Goal: Information Seeking & Learning: Learn about a topic

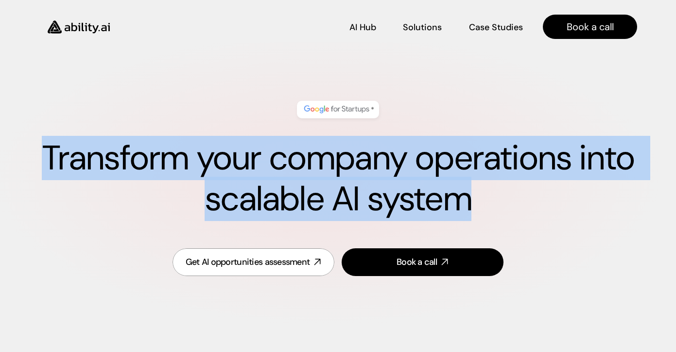
drag, startPoint x: 46, startPoint y: 151, endPoint x: 504, endPoint y: 213, distance: 462.3
click at [504, 213] on h1 "Transform your company operations into scalable AI system" at bounding box center [338, 179] width 599 height 82
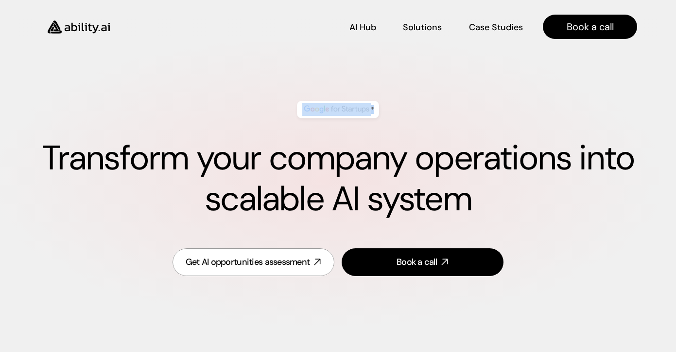
drag, startPoint x: 280, startPoint y: 104, endPoint x: 388, endPoint y: 111, distance: 108.6
click at [388, 111] on div "* Transform your company operations into scalable AI system" at bounding box center [338, 160] width 599 height 138
click at [398, 98] on div "* Transform your company operations into scalable AI system" at bounding box center [338, 160] width 599 height 138
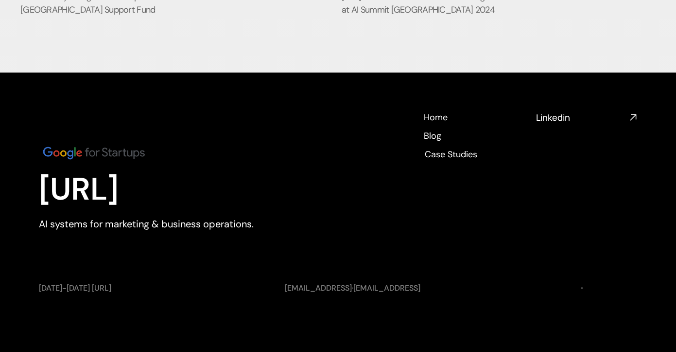
scroll to position [3764, 0]
drag, startPoint x: 40, startPoint y: 288, endPoint x: 81, endPoint y: 288, distance: 40.8
click at [81, 288] on p "[DATE]-[DATE] [URL]" at bounding box center [152, 287] width 227 height 11
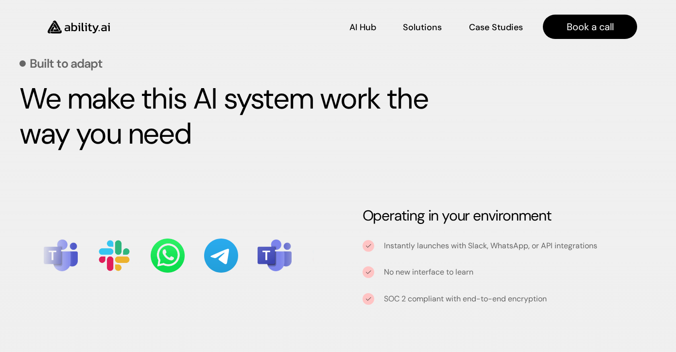
scroll to position [905, 0]
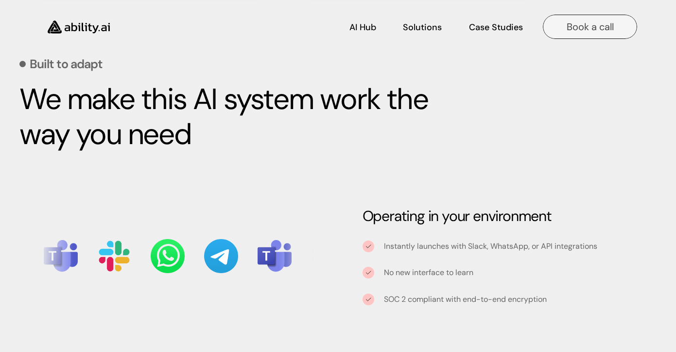
click at [583, 22] on p "Book a call" at bounding box center [590, 27] width 47 height 14
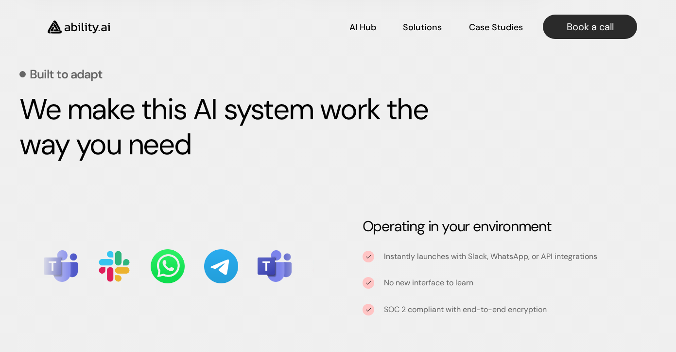
scroll to position [895, 0]
click at [418, 29] on p "Solutions" at bounding box center [422, 26] width 37 height 12
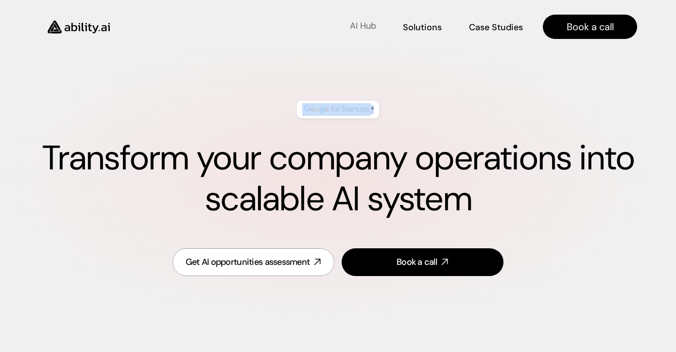
click at [361, 27] on p "AI Hub" at bounding box center [363, 26] width 26 height 12
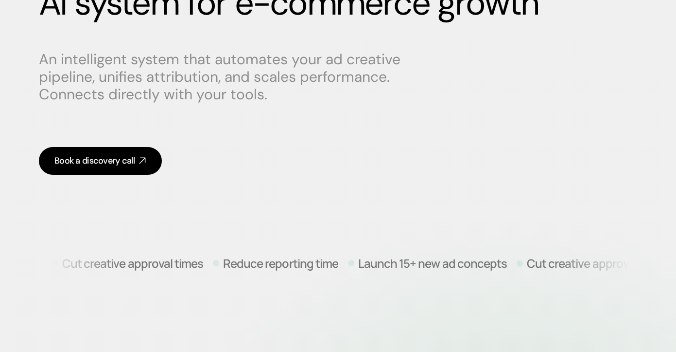
scroll to position [156, 0]
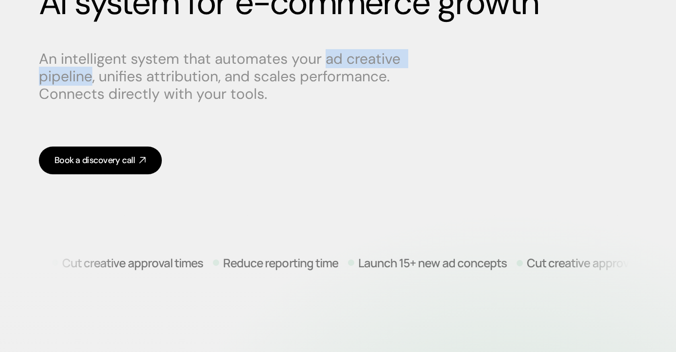
drag, startPoint x: 324, startPoint y: 54, endPoint x: 92, endPoint y: 79, distance: 233.2
click at [92, 79] on p "An intelligent system that automates your ad creative pipeline, unifies attribu…" at bounding box center [224, 76] width 370 height 53
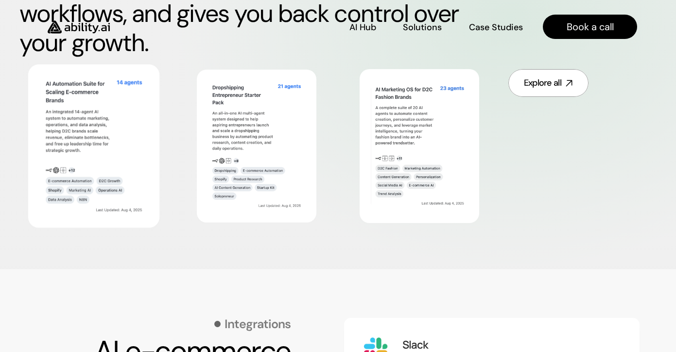
scroll to position [603, 0]
click at [129, 111] on img at bounding box center [93, 145] width 107 height 139
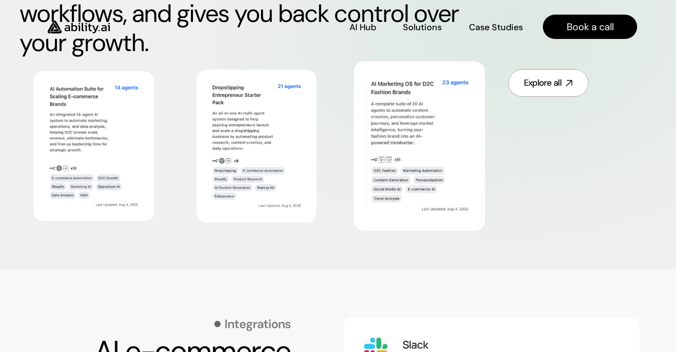
click at [479, 87] on link at bounding box center [420, 145] width 132 height 169
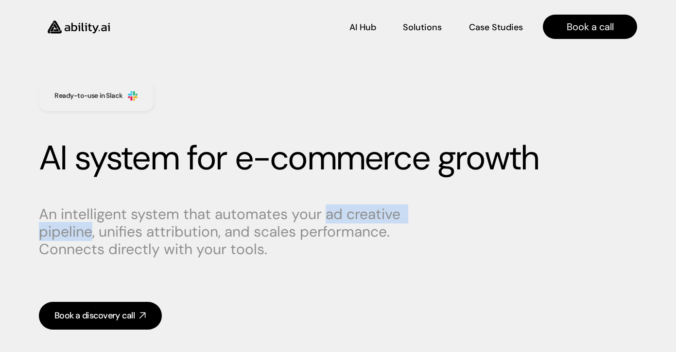
scroll to position [0, 0]
